Goal: Task Accomplishment & Management: Complete application form

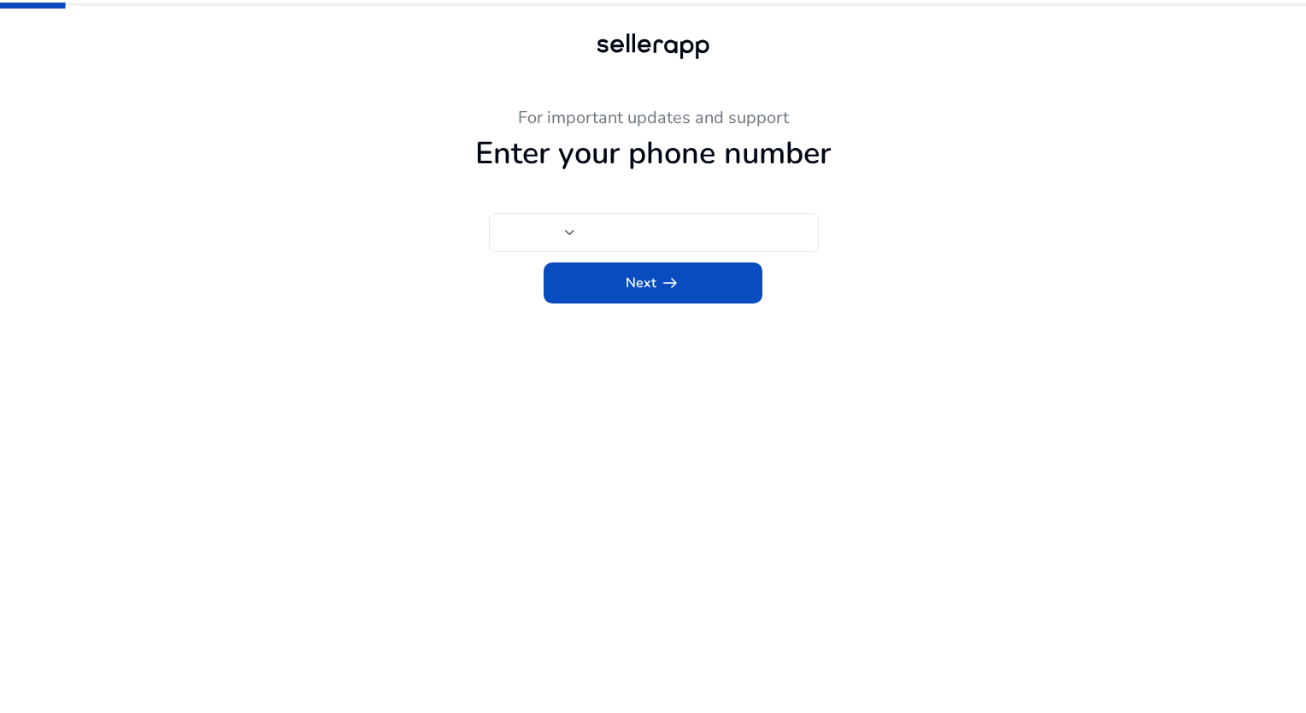
type input "***"
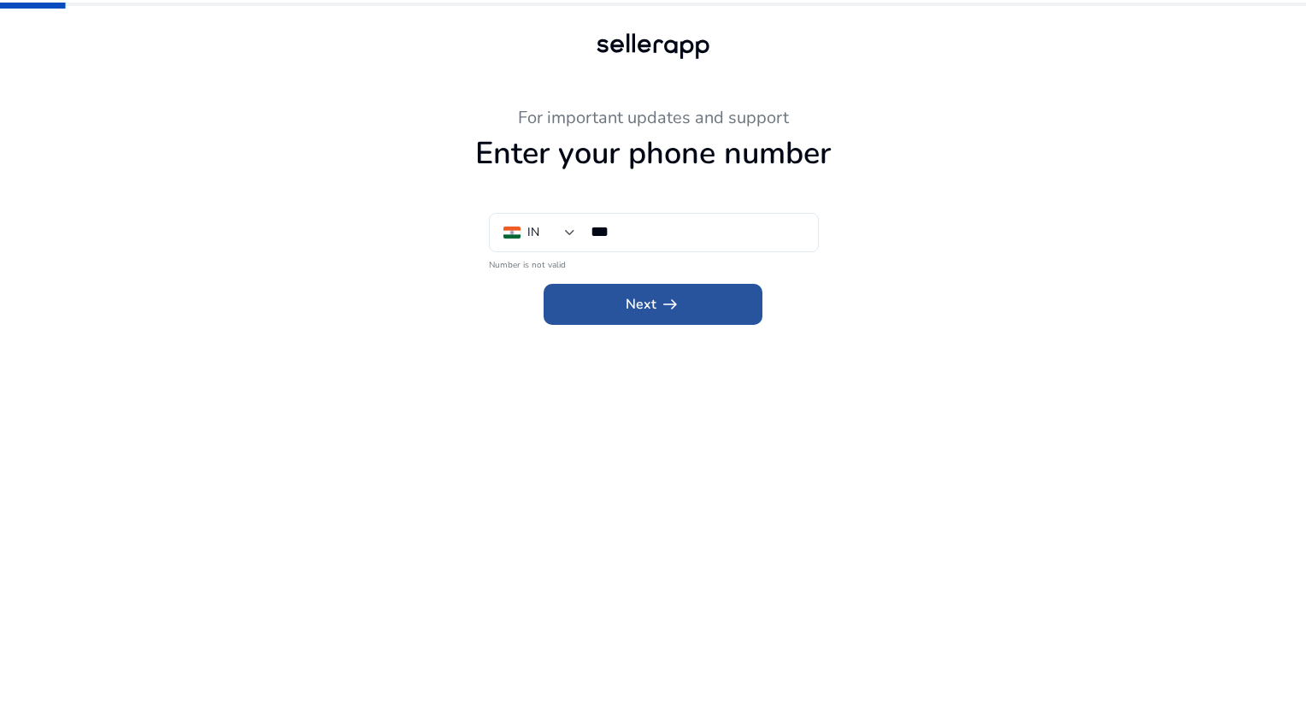
click at [664, 315] on span "arrow_right_alt" at bounding box center [670, 304] width 21 height 21
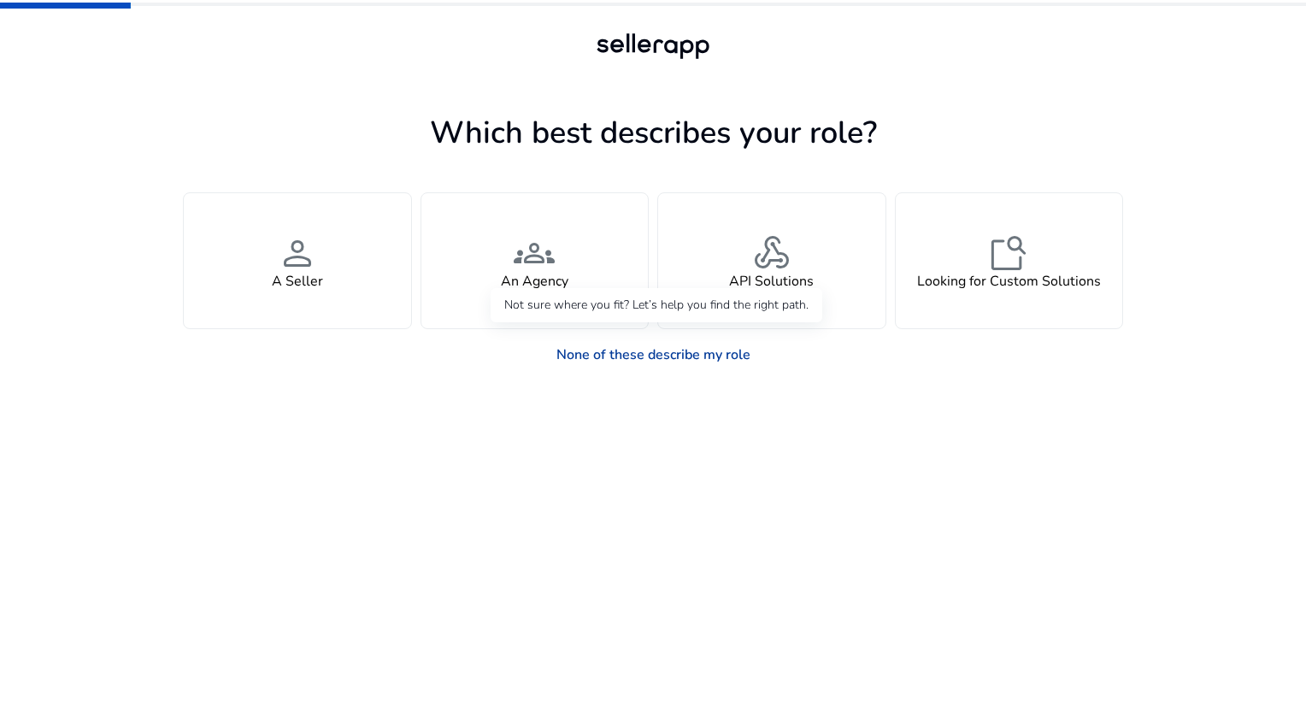
click at [665, 353] on link "None of these describe my role" at bounding box center [653, 355] width 221 height 34
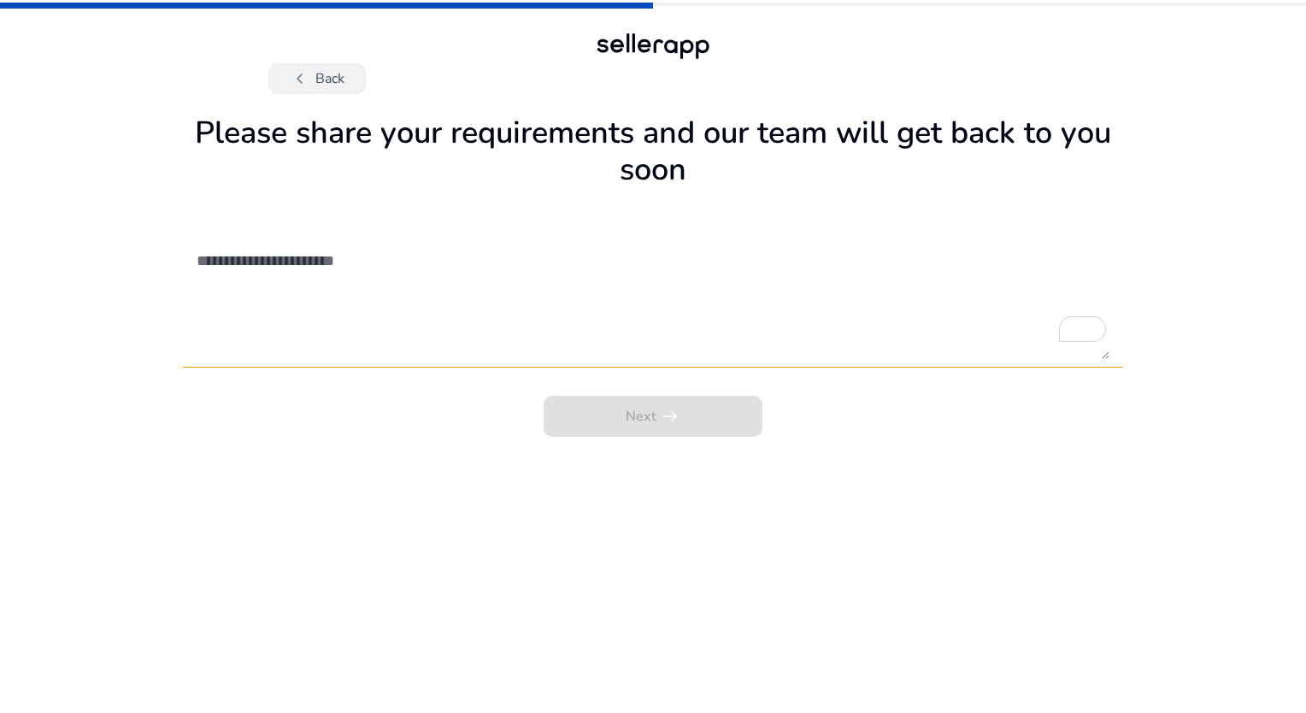
click at [312, 67] on button "chevron_left Back" at bounding box center [316, 78] width 97 height 31
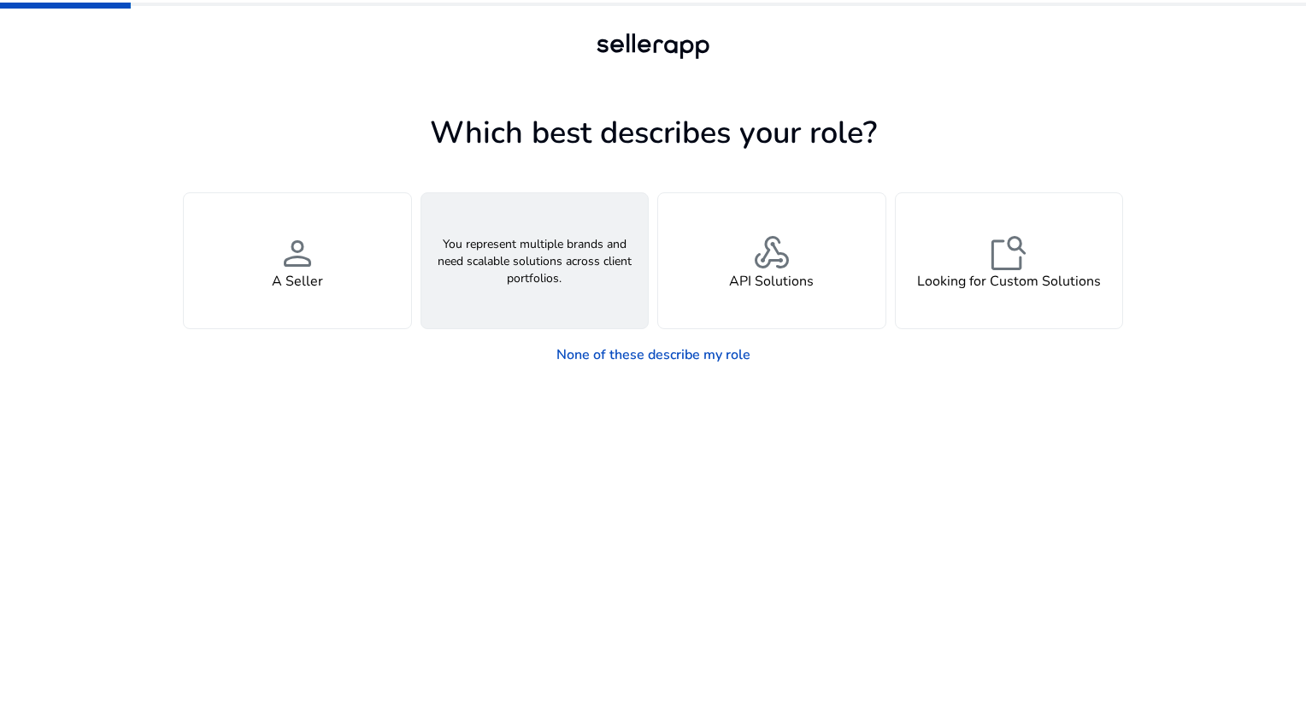
click at [568, 262] on div "groups An Agency" at bounding box center [534, 260] width 227 height 135
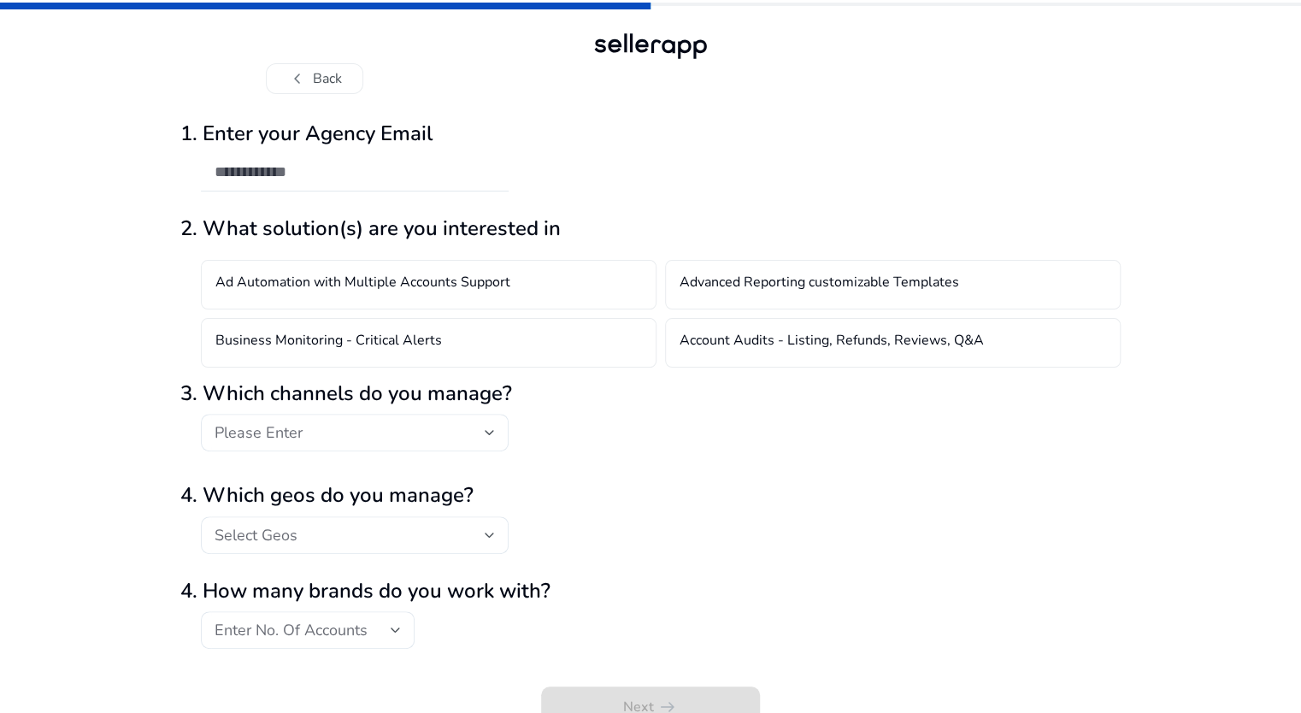
click at [393, 248] on div "2. What solution(s) are you interested in Ad Automation with Multiple Accounts …" at bounding box center [650, 291] width 940 height 150
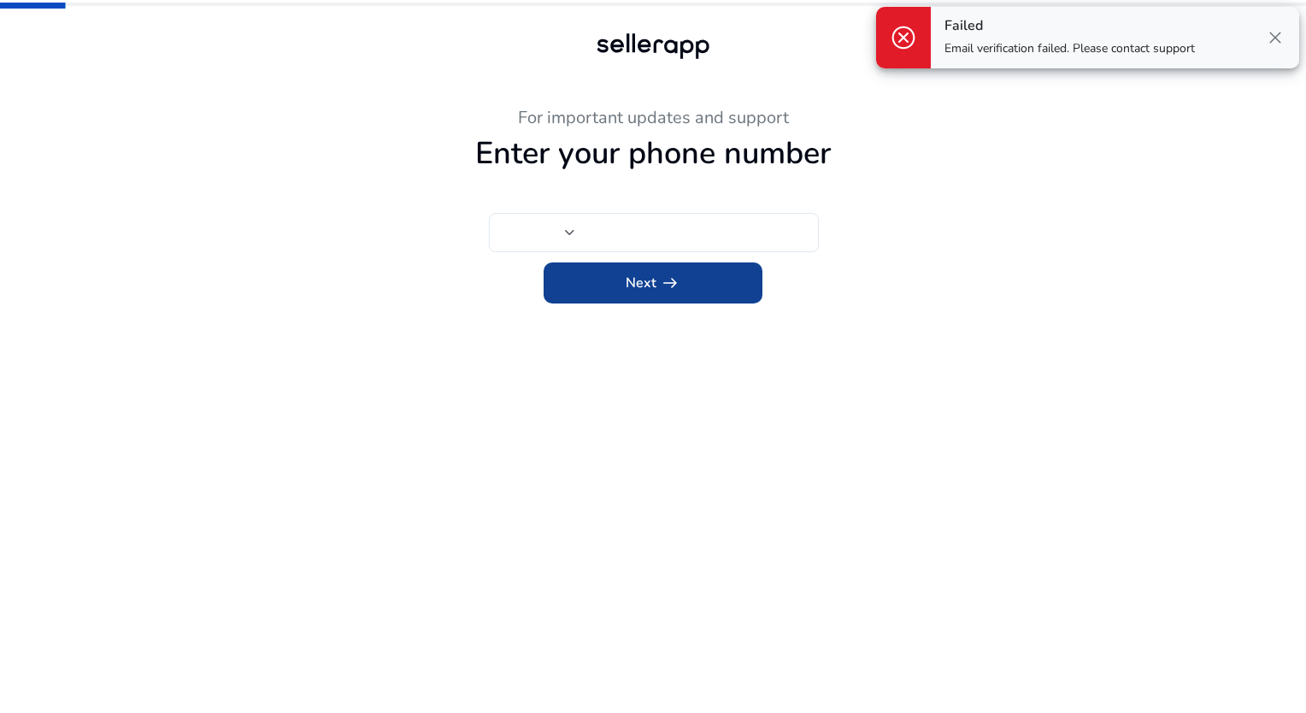
type input "***"
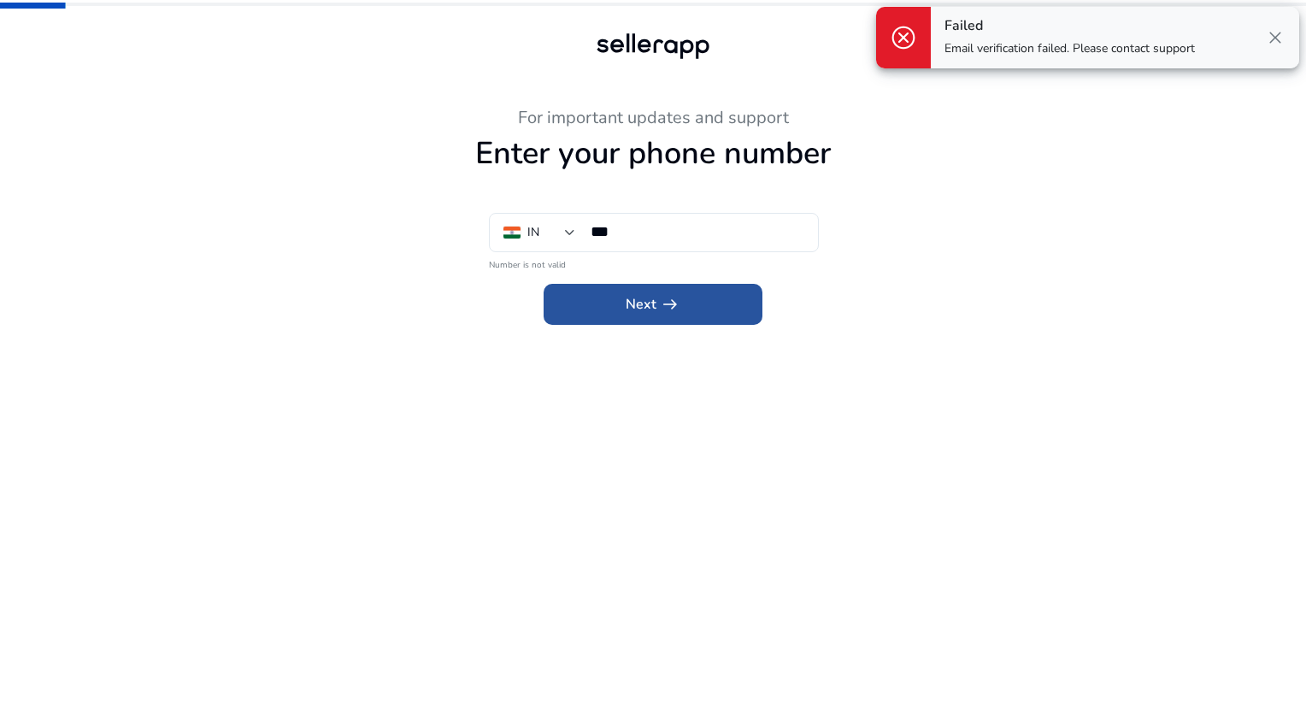
click at [688, 309] on span at bounding box center [653, 304] width 219 height 41
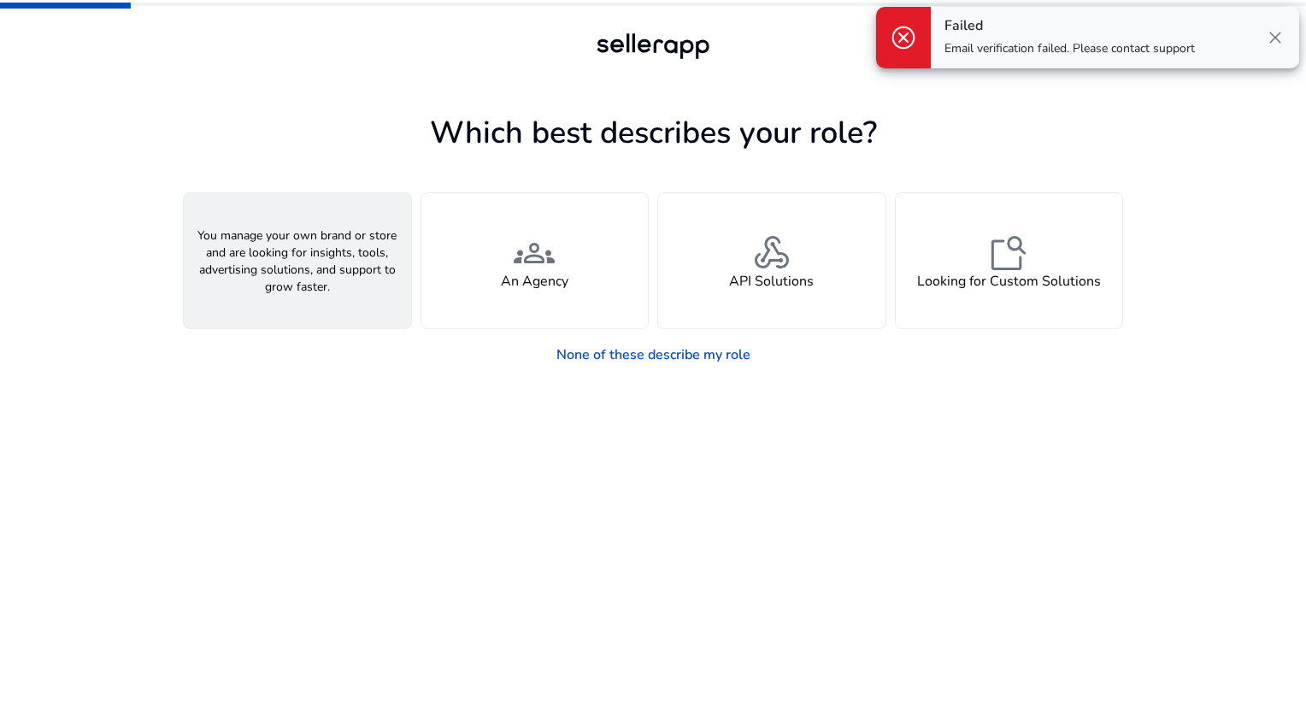
click at [398, 250] on div "person A Seller" at bounding box center [297, 260] width 227 height 135
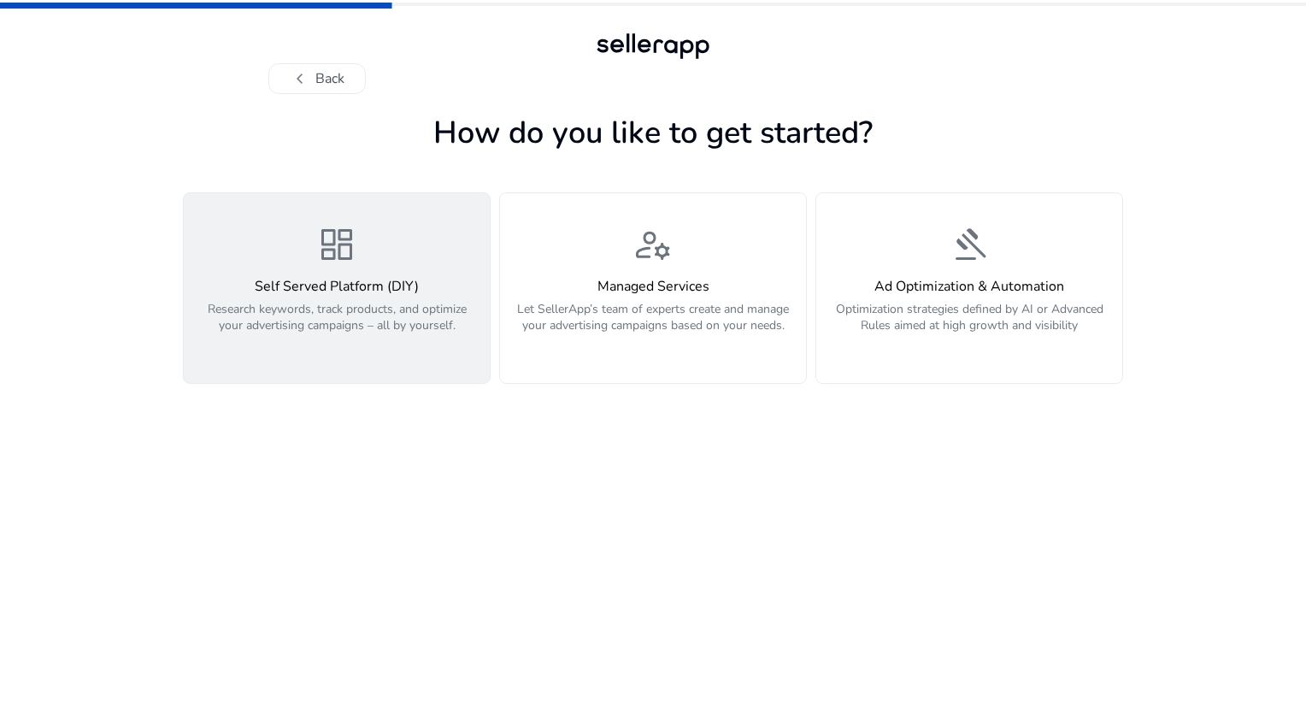
click at [345, 315] on p "Research keywords, track products, and optimize your advertising campaigns – al…" at bounding box center [336, 326] width 285 height 51
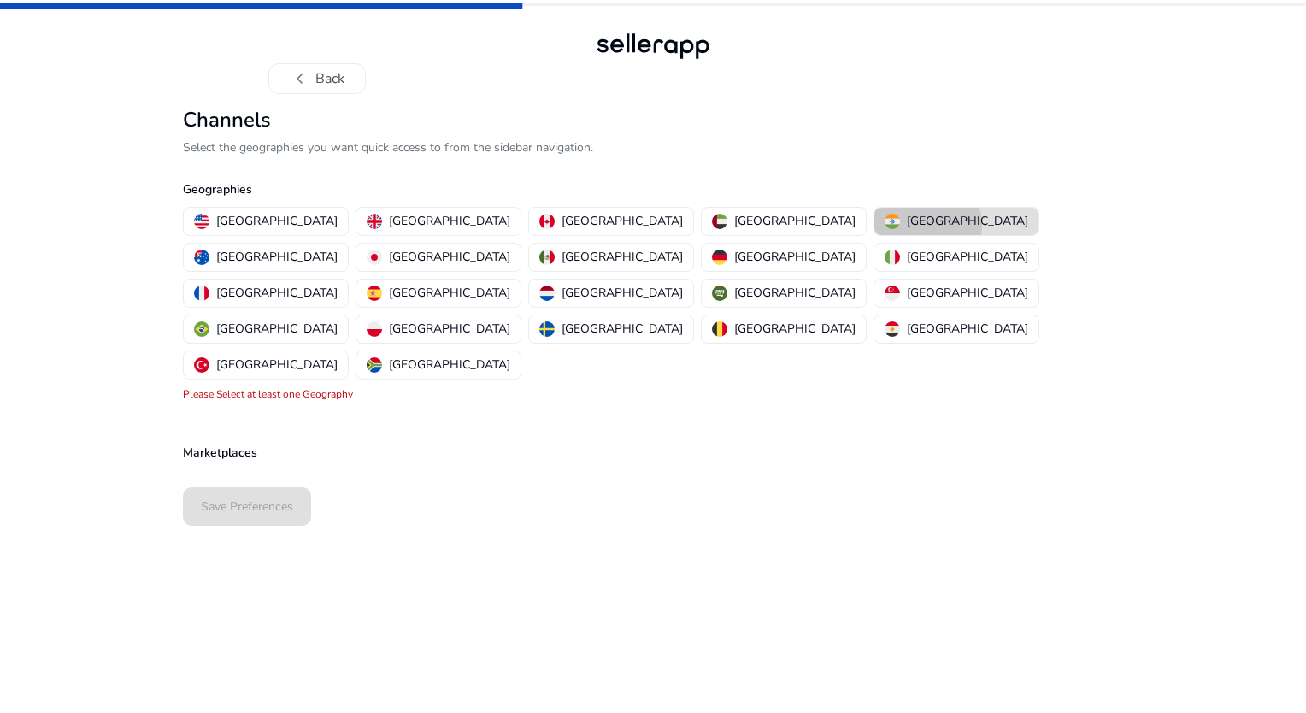
click at [907, 225] on p "[GEOGRAPHIC_DATA]" at bounding box center [967, 221] width 121 height 18
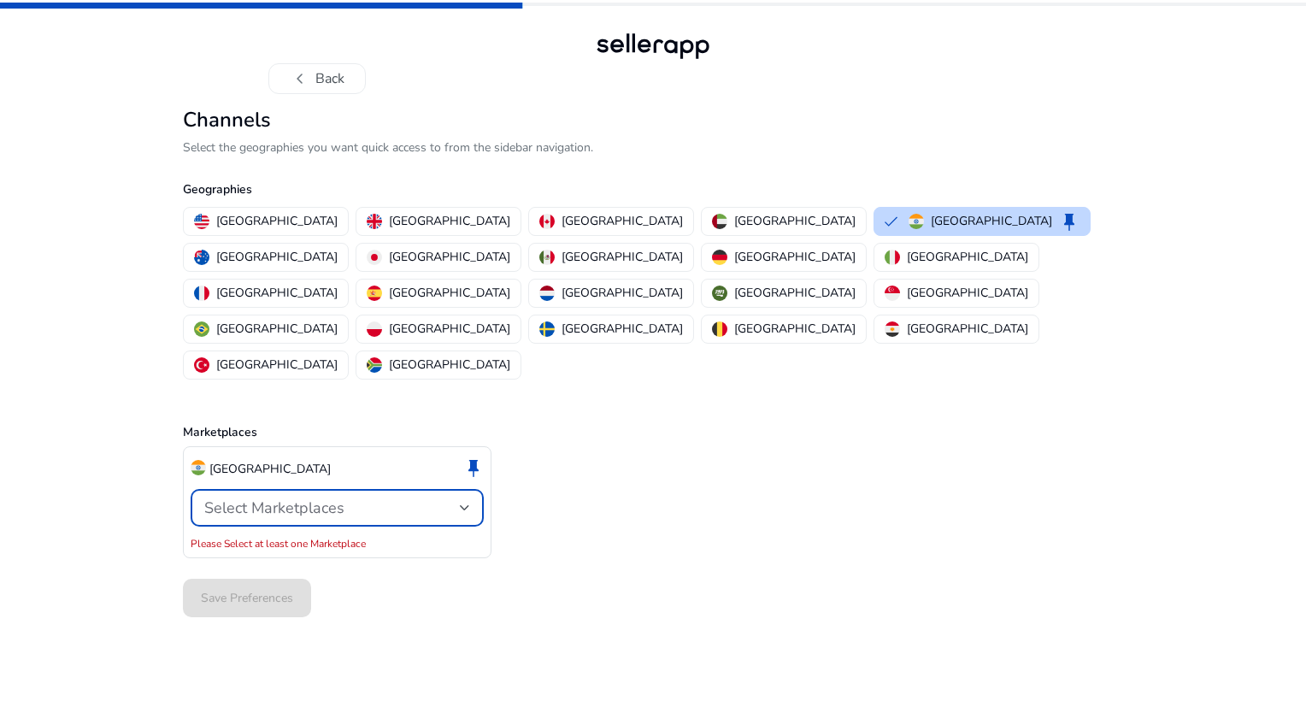
click at [427, 498] on div "Select Marketplaces" at bounding box center [332, 507] width 256 height 19
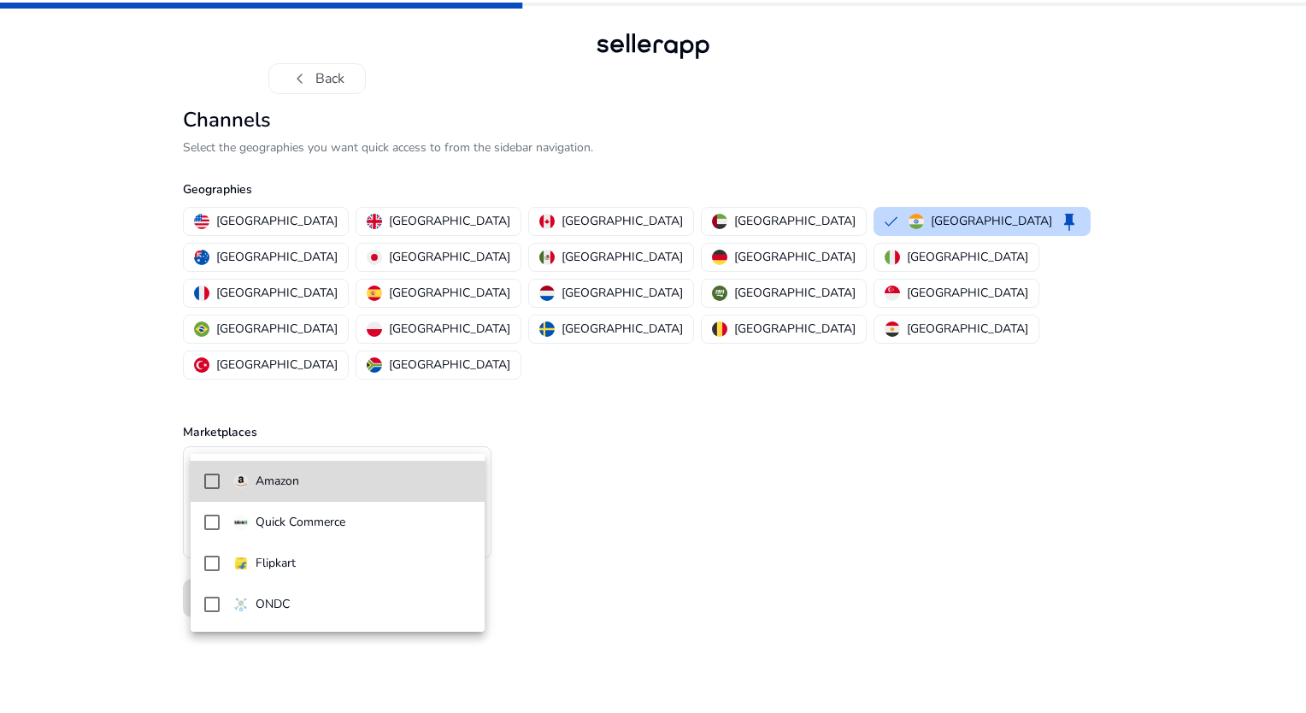
click at [424, 480] on span "Amazon" at bounding box center [352, 481] width 238 height 19
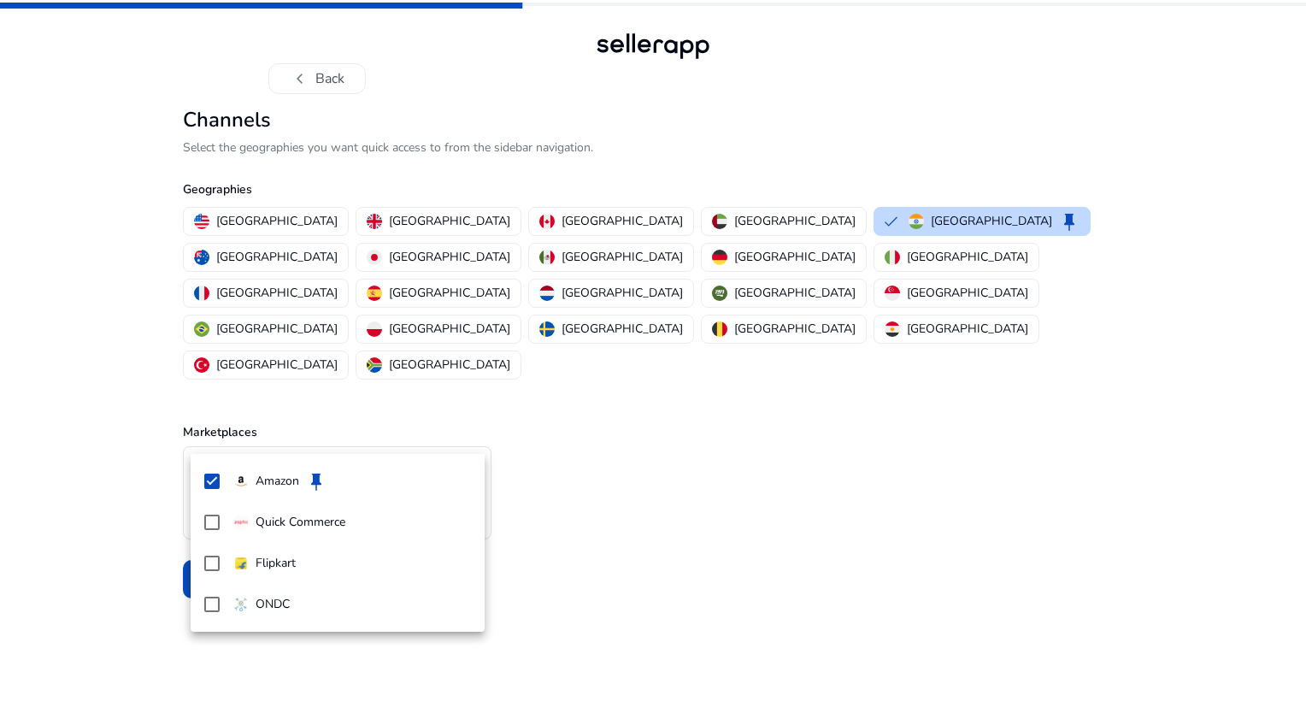
click at [595, 488] on div at bounding box center [653, 356] width 1306 height 713
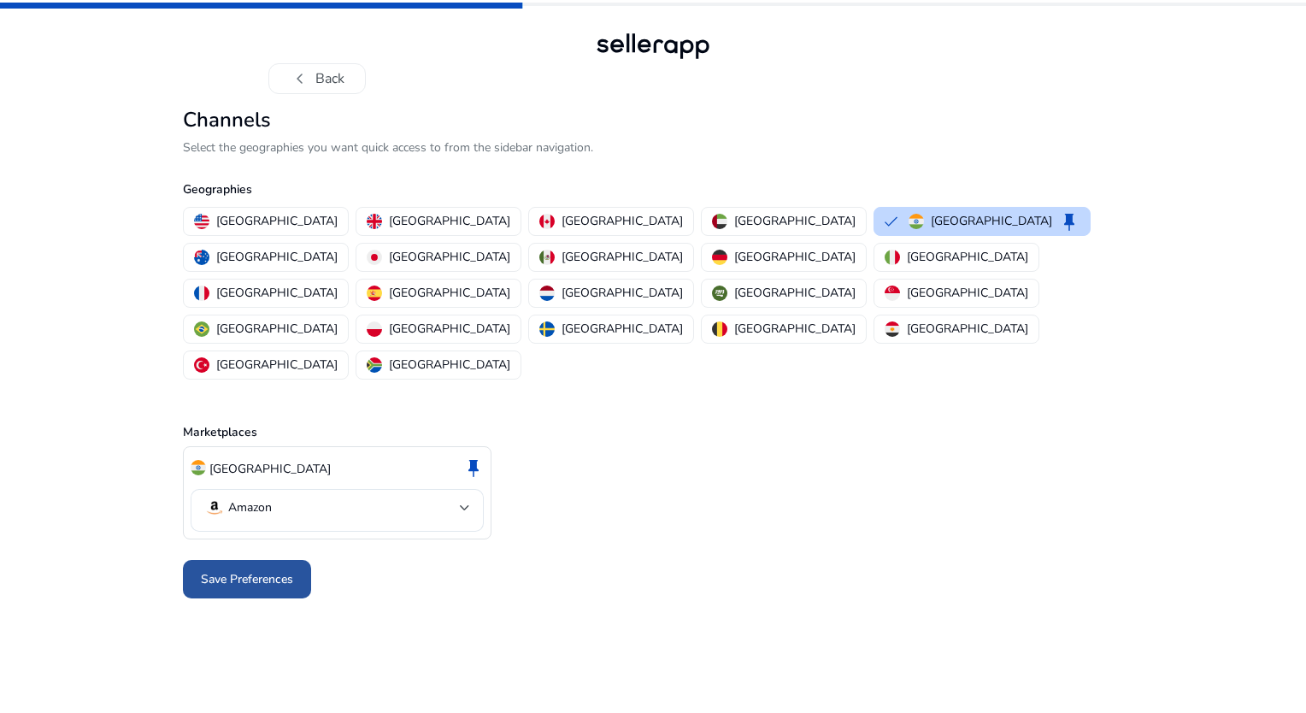
click at [280, 570] on span "Save Preferences" at bounding box center [247, 579] width 92 height 18
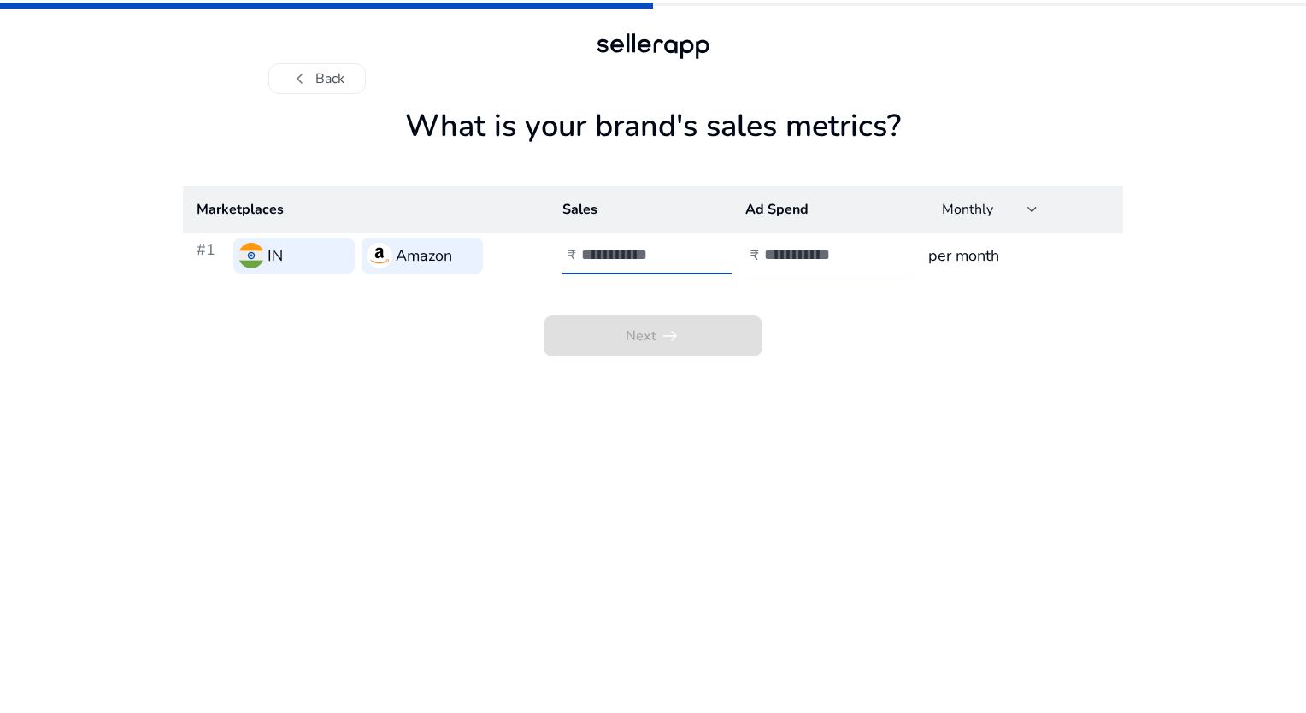
click at [655, 255] on input "number" at bounding box center [638, 254] width 115 height 19
type input "*"
click at [817, 257] on input "number" at bounding box center [821, 254] width 115 height 19
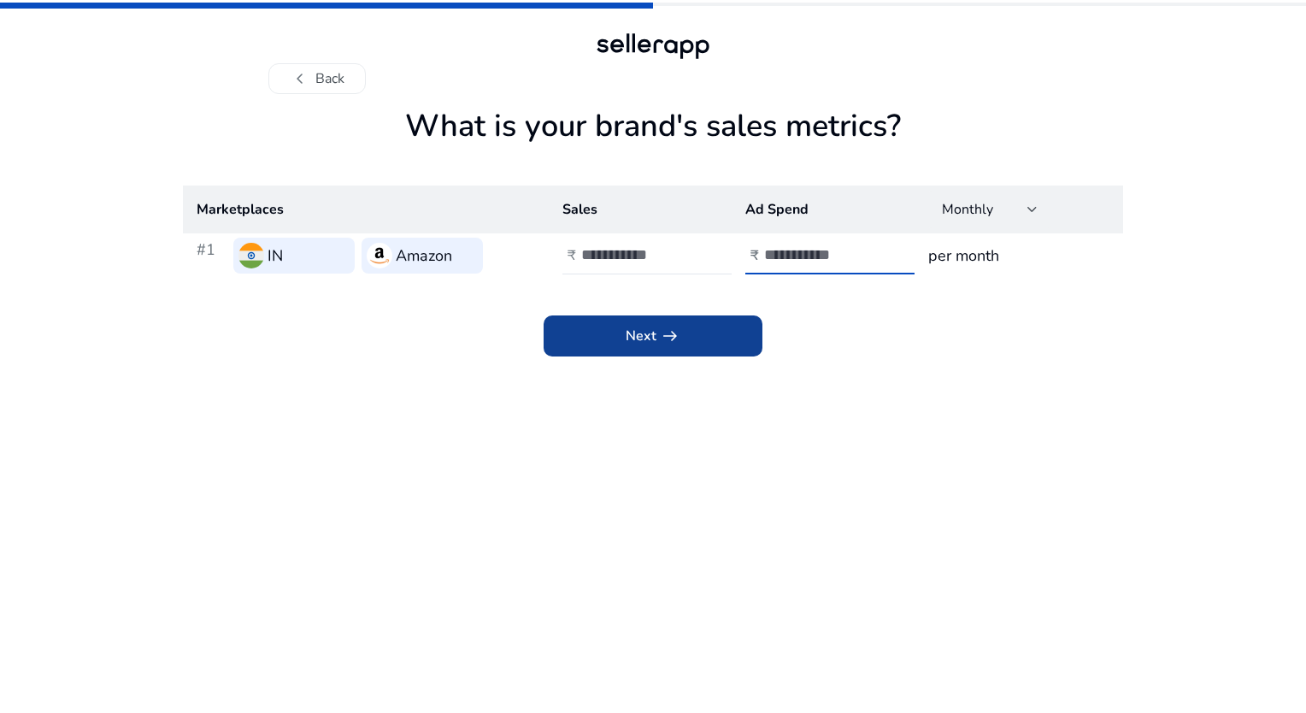
type input "*"
click at [739, 327] on span at bounding box center [653, 335] width 219 height 41
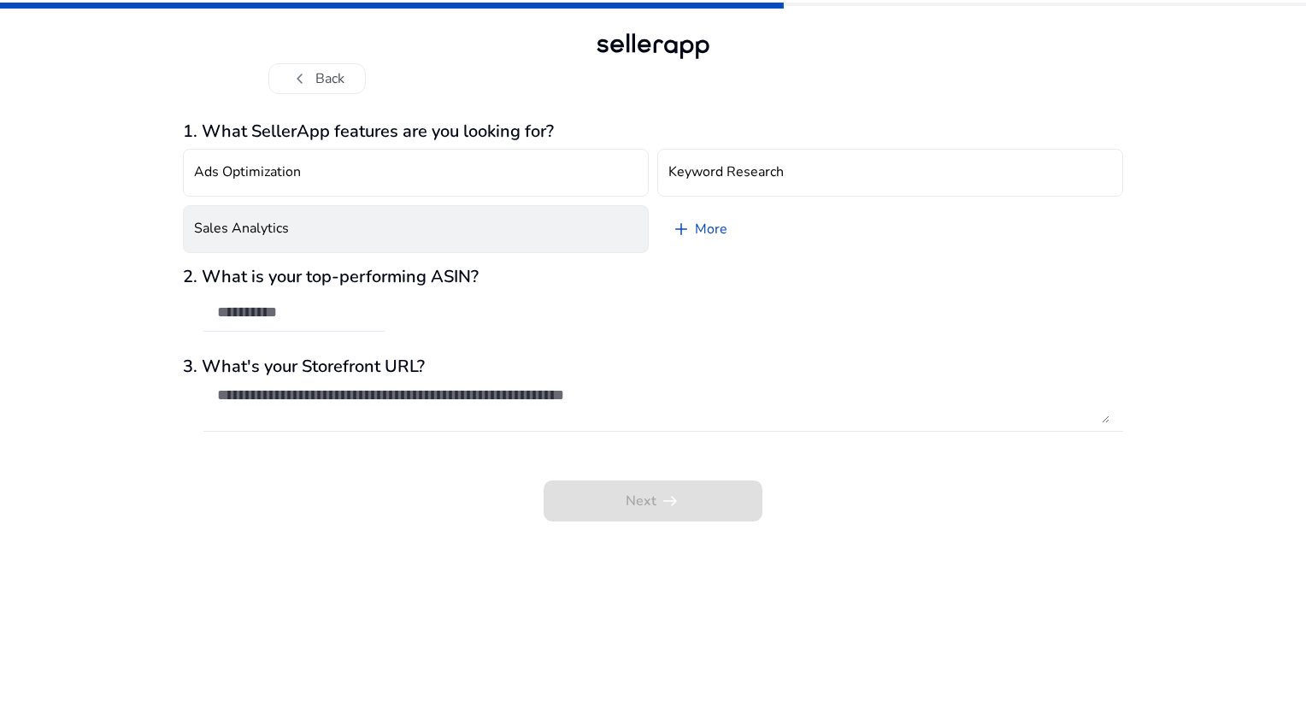
click at [468, 221] on button "Sales Analytics" at bounding box center [416, 229] width 466 height 48
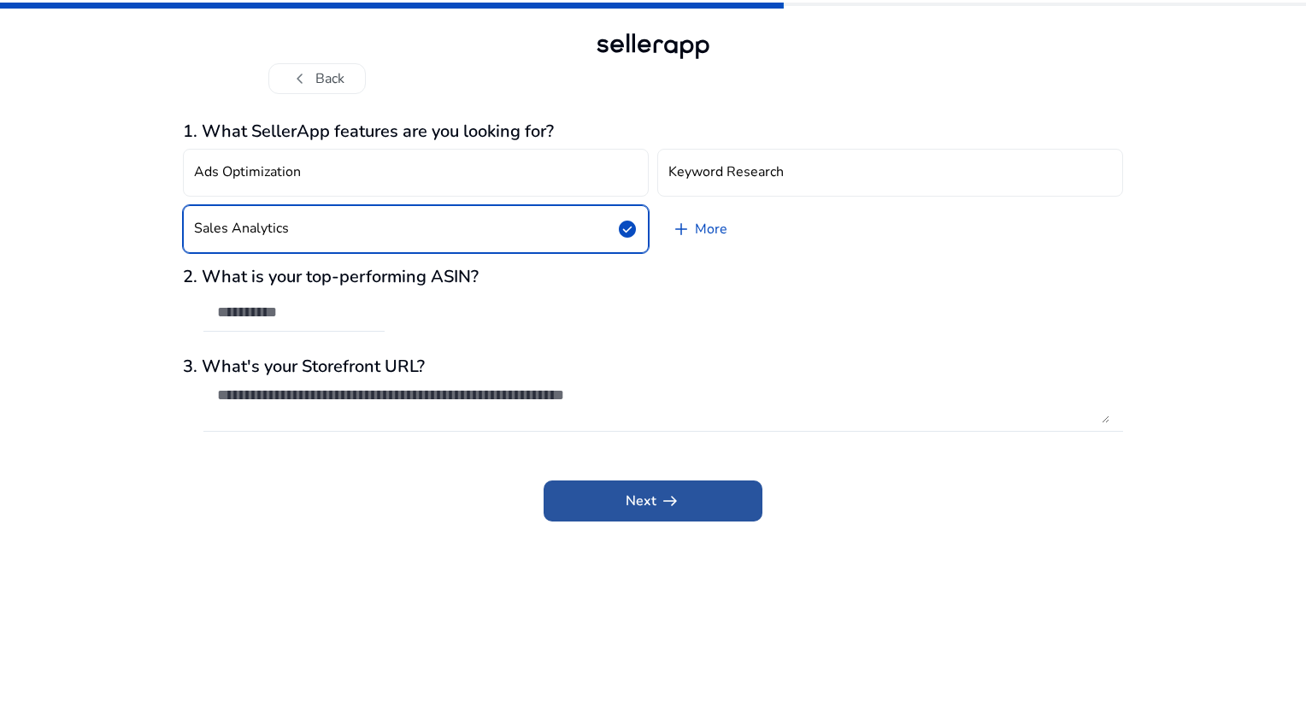
click at [674, 484] on span at bounding box center [653, 500] width 219 height 41
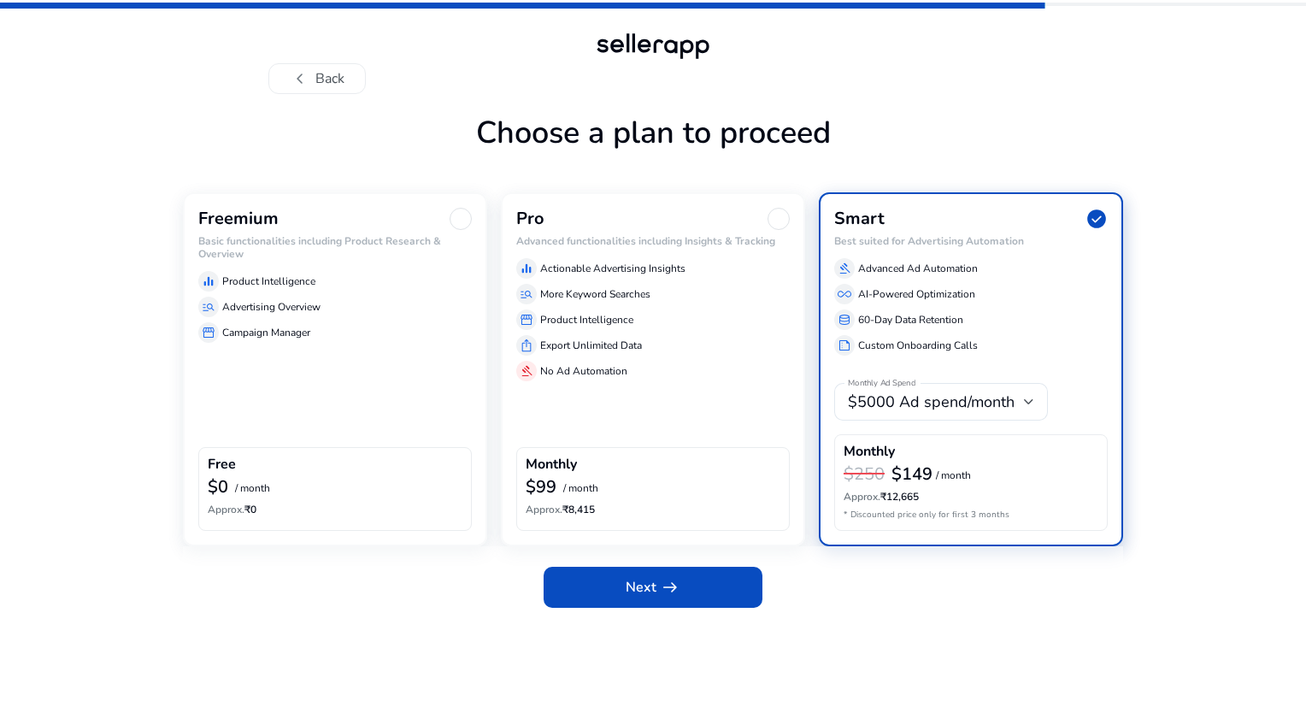
click at [302, 450] on div "Free $0 / month Approx. ₹0" at bounding box center [335, 488] width 274 height 83
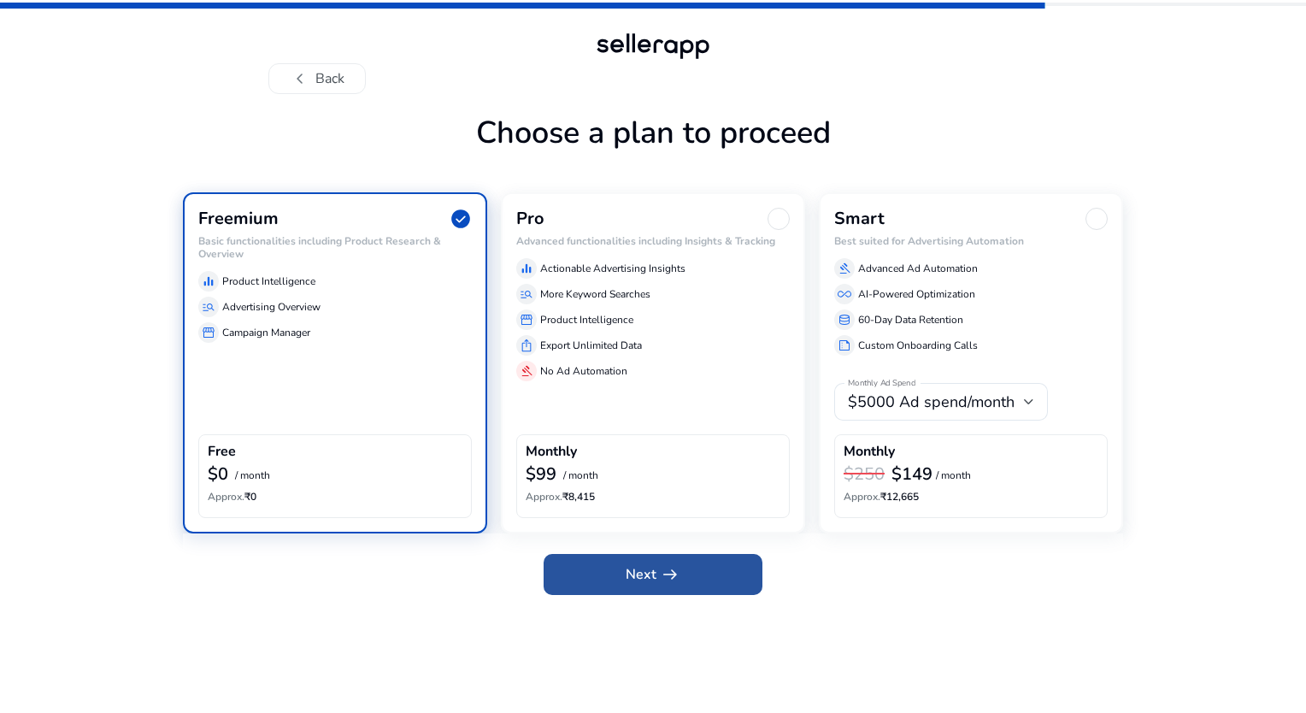
click at [701, 575] on span at bounding box center [653, 574] width 219 height 41
